Goal: Information Seeking & Learning: Learn about a topic

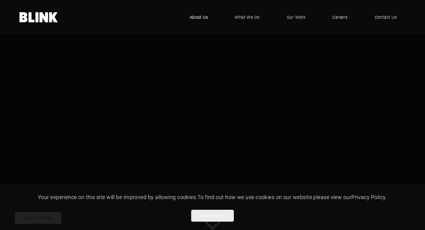
click at [201, 18] on span "About Us" at bounding box center [199, 17] width 18 height 7
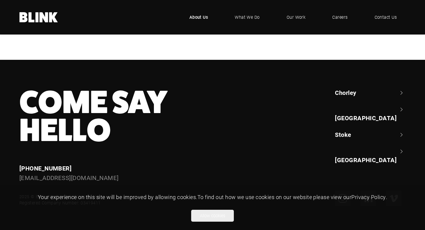
scroll to position [1344, 0]
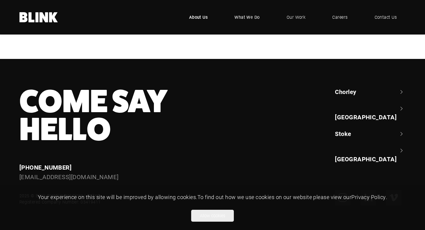
click at [241, 16] on span "What We Do" at bounding box center [246, 17] width 25 height 7
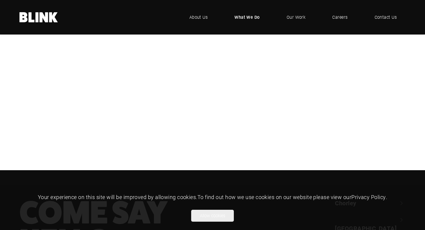
scroll to position [162, 0]
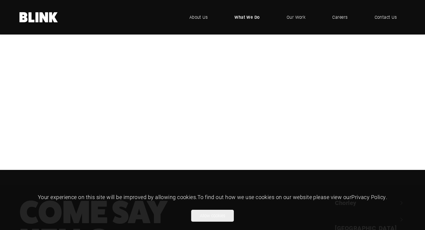
click at [0, 0] on div "CGI" at bounding box center [0, 0] width 0 height 0
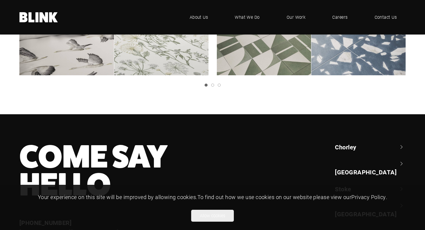
scroll to position [989, 0]
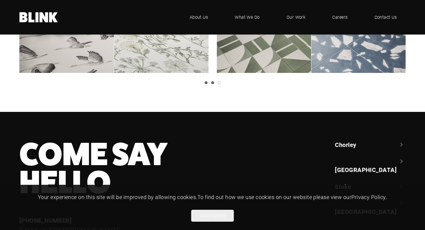
click at [213, 82] on link "Slide 2" at bounding box center [212, 82] width 3 height 3
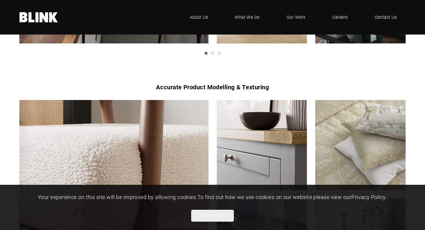
scroll to position [523, 0]
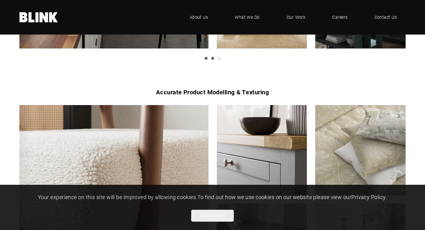
click at [212, 59] on link "Slide 2" at bounding box center [212, 58] width 3 height 3
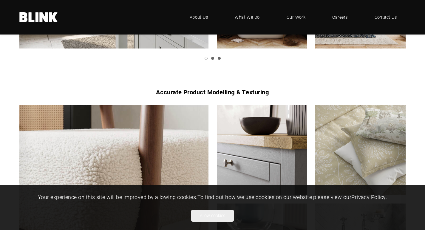
click at [219, 58] on link "Slide 3" at bounding box center [219, 58] width 3 height 3
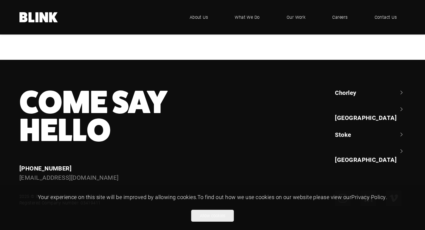
scroll to position [1046, 0]
